Goal: Navigation & Orientation: Find specific page/section

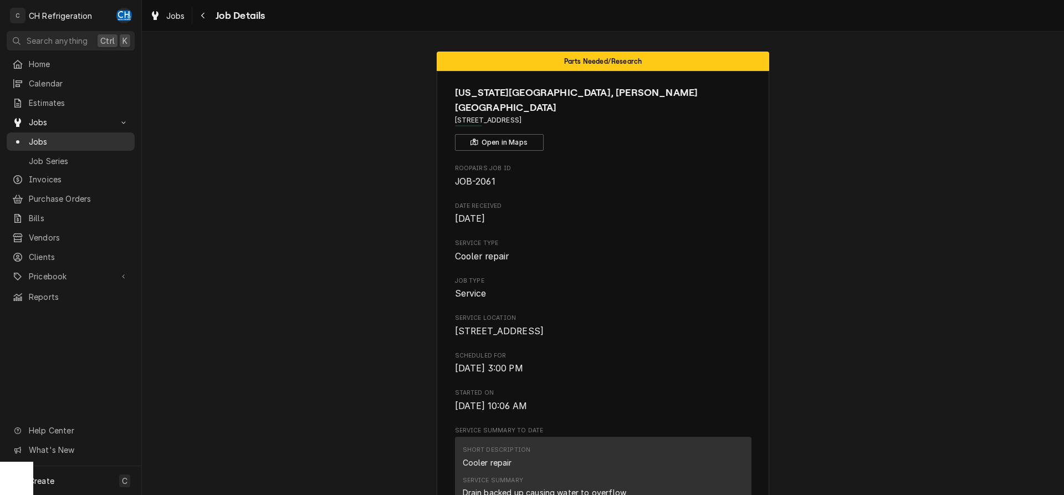
click at [30, 132] on link "Jobs" at bounding box center [71, 141] width 128 height 18
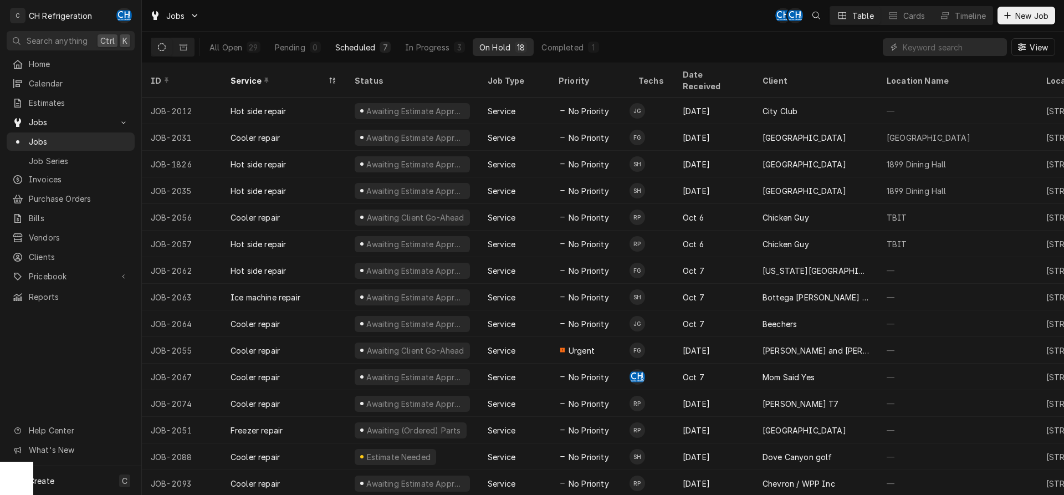
click at [372, 50] on div "Scheduled" at bounding box center [355, 48] width 40 height 12
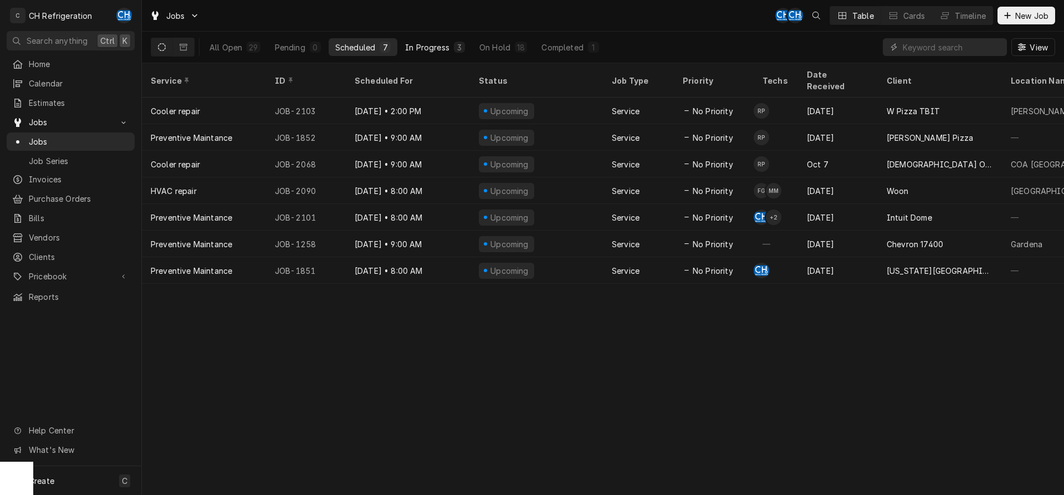
click at [435, 47] on div "In Progress" at bounding box center [427, 48] width 44 height 12
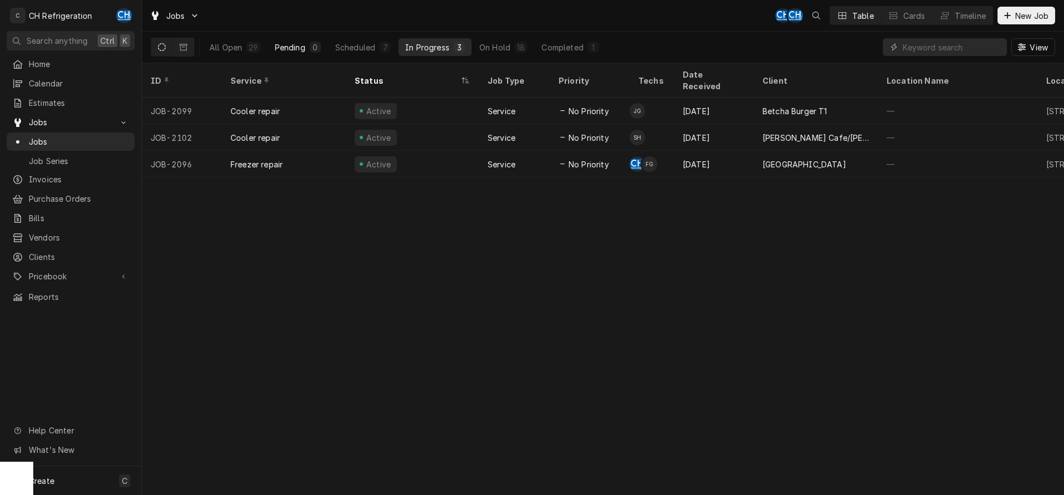
click at [307, 39] on button "Pending 0" at bounding box center [297, 47] width 59 height 18
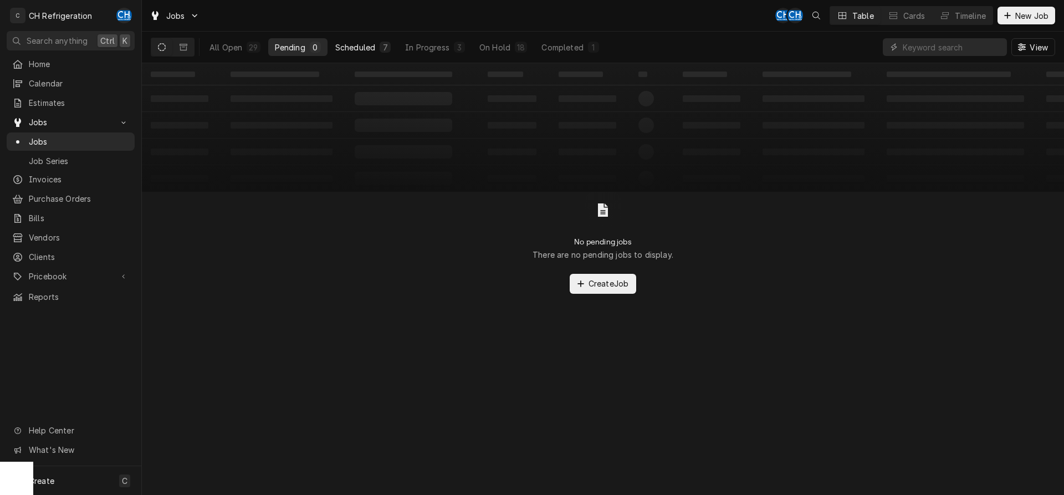
click at [377, 51] on button "Scheduled 7" at bounding box center [363, 47] width 69 height 18
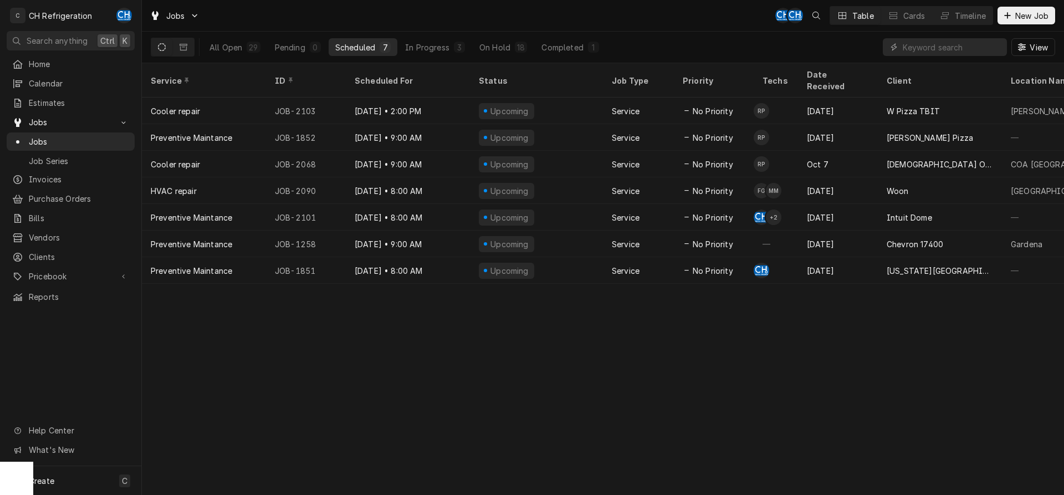
click at [587, 59] on div "All Open 29 Pending 0 Scheduled 7 In Progress 3 On Hold 18 Completed 1" at bounding box center [404, 47] width 403 height 31
click at [576, 50] on div "Completed" at bounding box center [562, 48] width 42 height 12
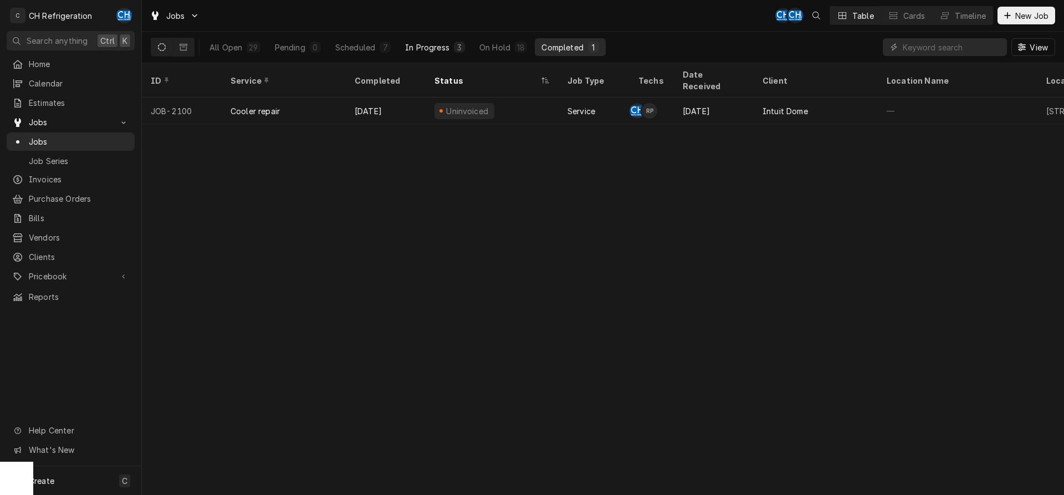
click at [444, 49] on div "In Progress" at bounding box center [427, 48] width 44 height 12
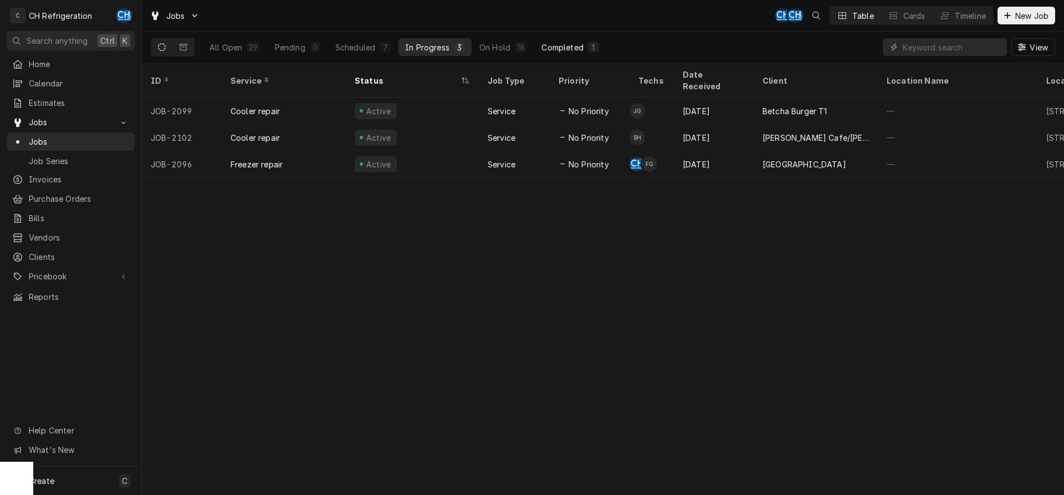
click at [588, 42] on div "1" at bounding box center [593, 47] width 11 height 11
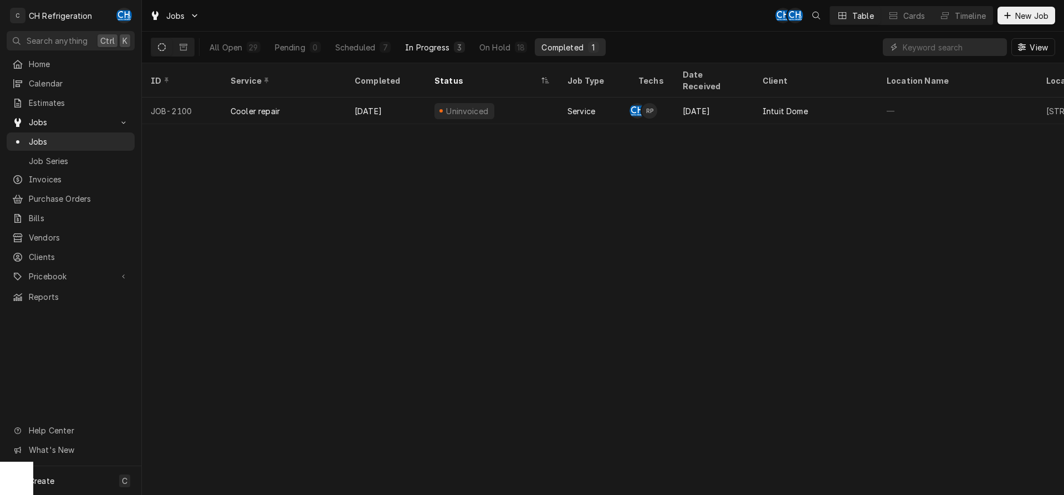
click at [434, 52] on div "In Progress" at bounding box center [427, 48] width 44 height 12
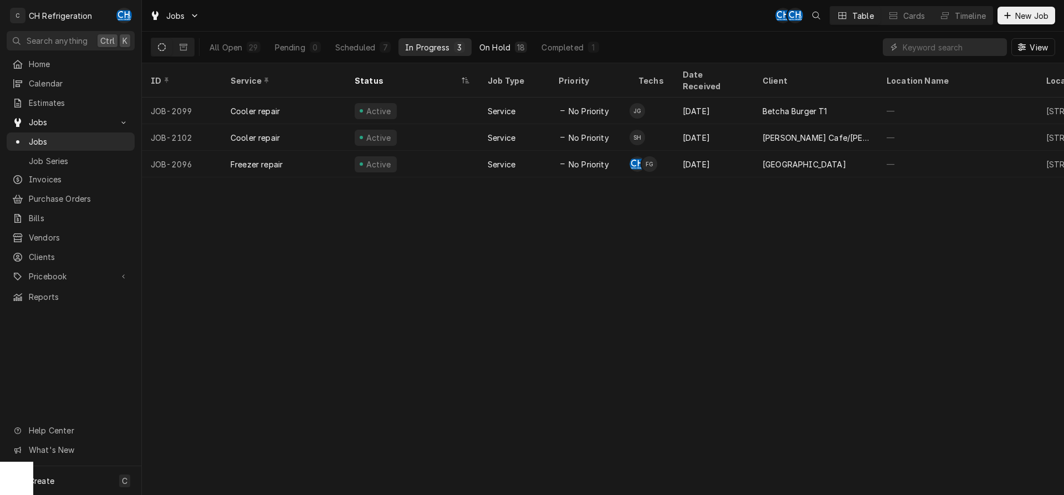
click at [491, 48] on div "On Hold" at bounding box center [494, 48] width 31 height 12
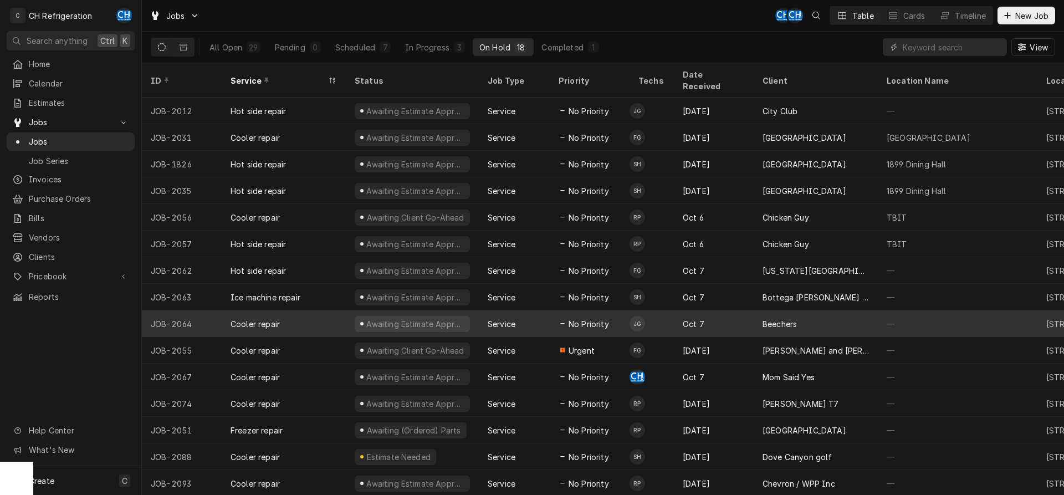
scroll to position [68, 0]
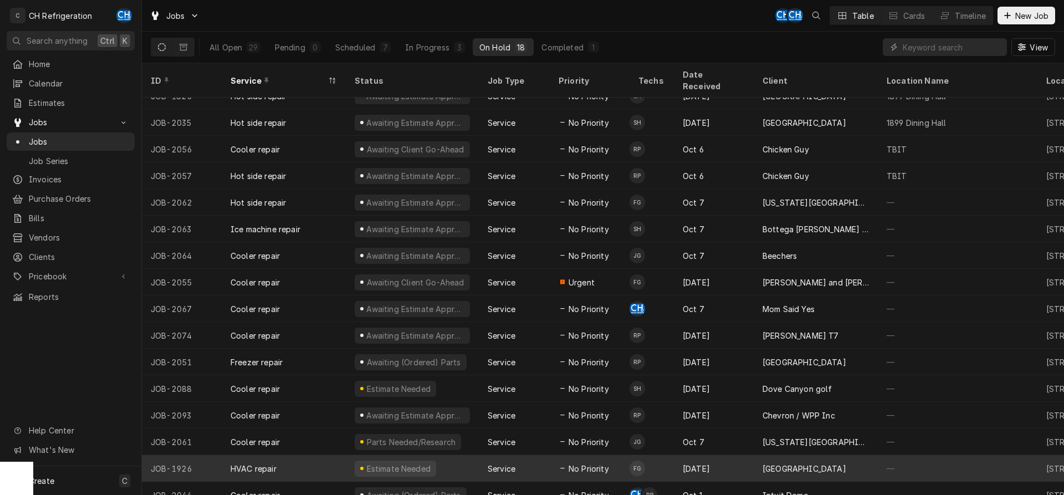
click at [704, 455] on div "[DATE]" at bounding box center [714, 468] width 80 height 27
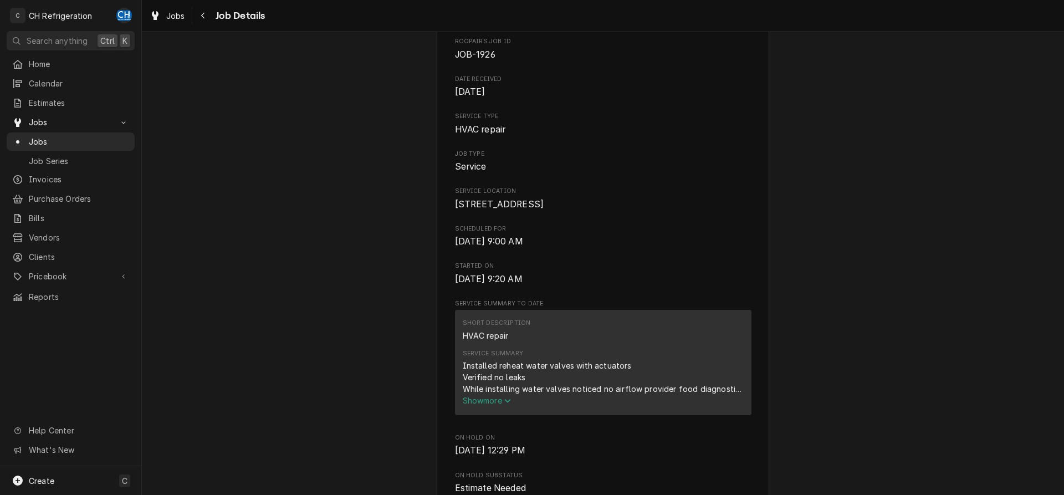
scroll to position [170, 0]
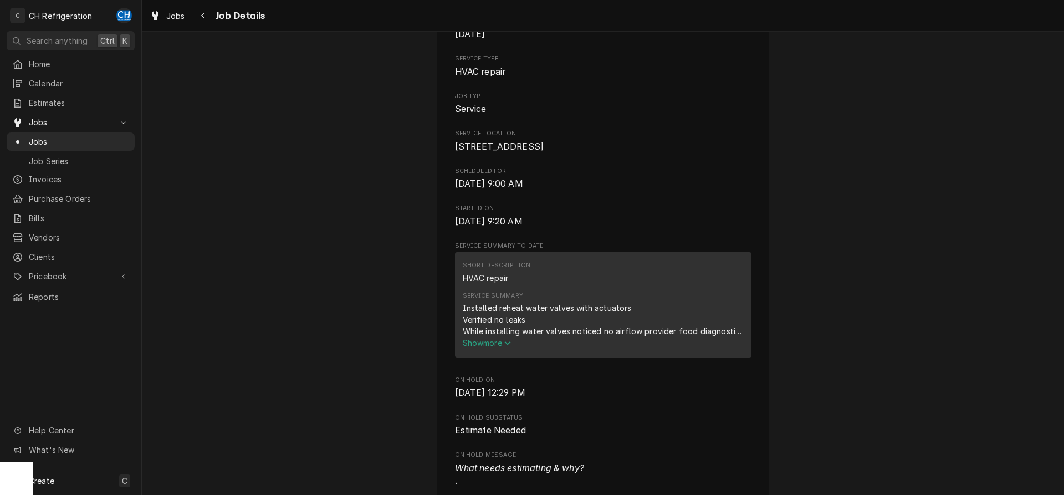
click at [473, 337] on div "Installed reheat water valves with actuators Verified no leaks While installing…" at bounding box center [603, 319] width 281 height 35
click at [475, 347] on span "Show more" at bounding box center [487, 342] width 49 height 9
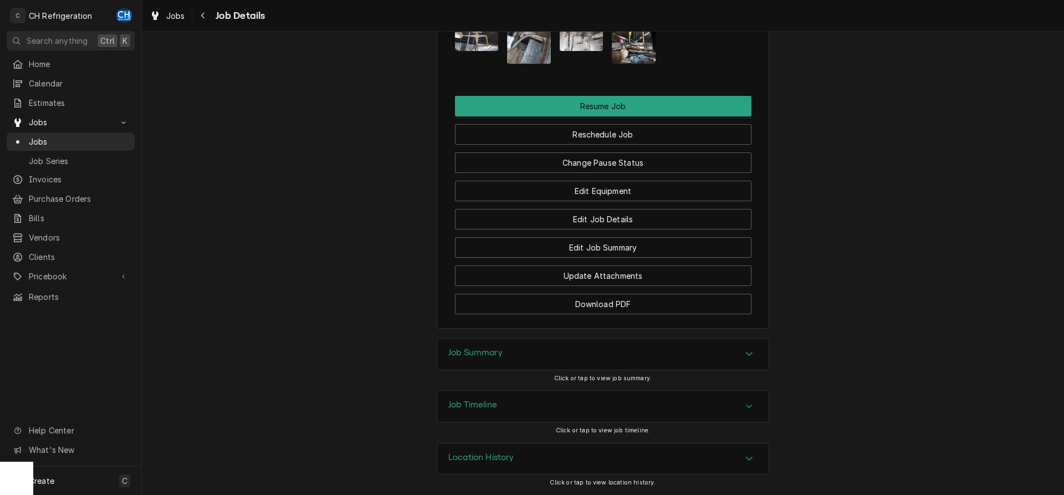
click at [460, 358] on div "Job Summary" at bounding box center [475, 353] width 54 height 13
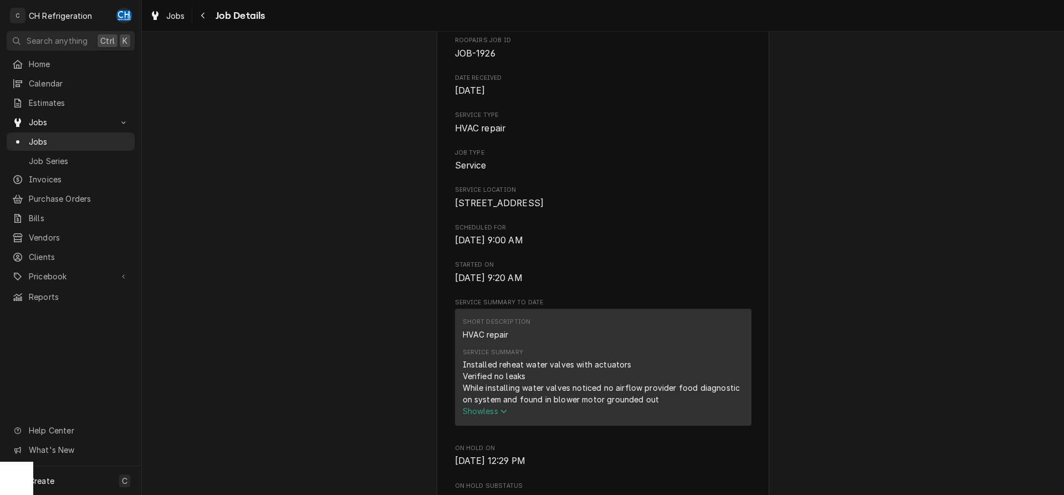
scroll to position [0, 0]
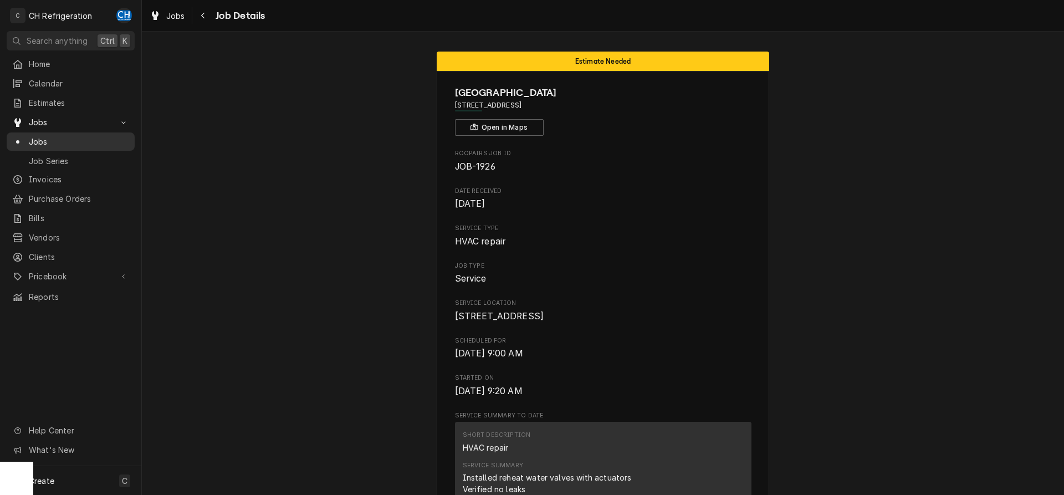
click at [110, 136] on span "Jobs" at bounding box center [79, 142] width 100 height 12
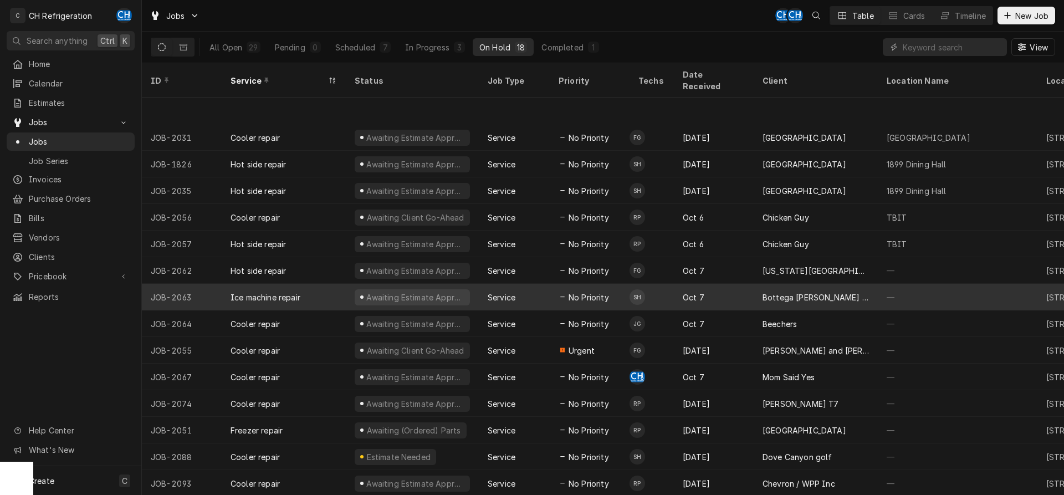
scroll to position [68, 0]
